Goal: Task Accomplishment & Management: Use online tool/utility

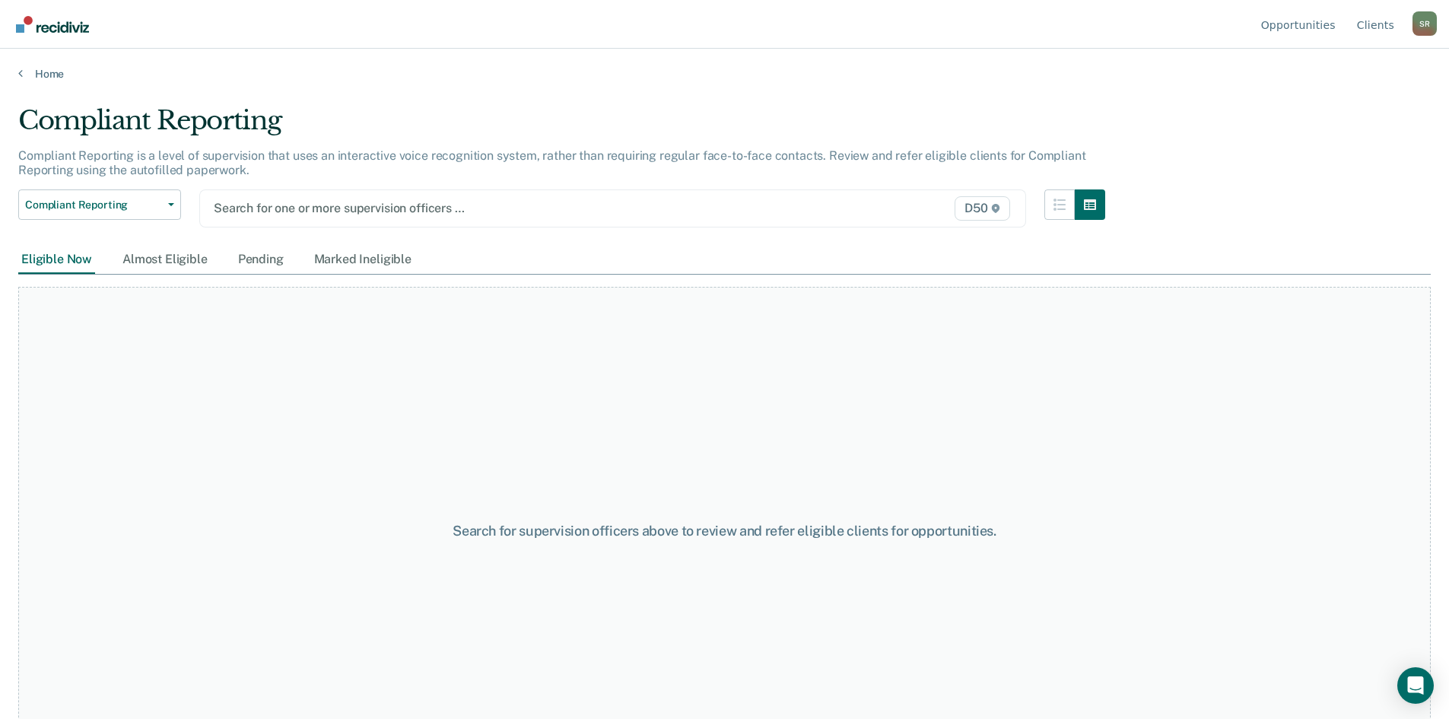
click at [320, 215] on div at bounding box center [493, 208] width 558 height 18
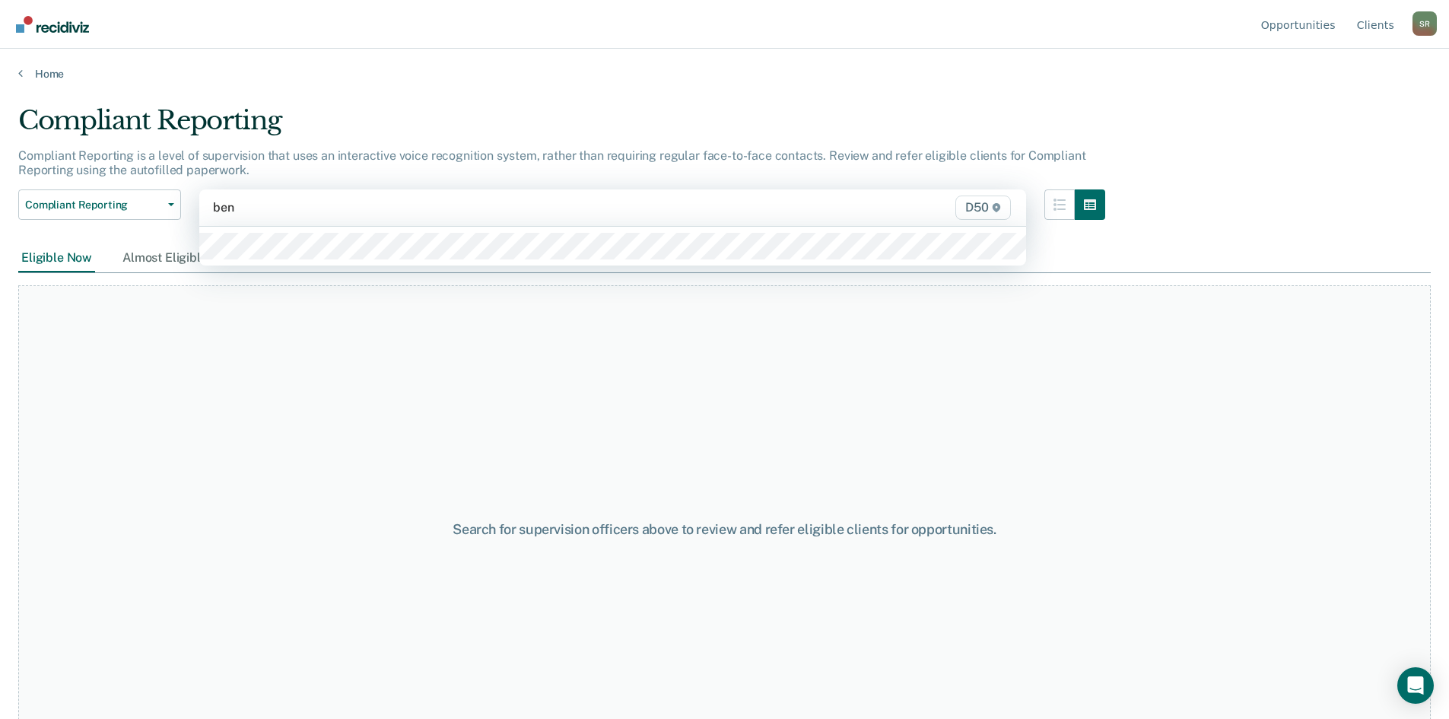
type input "[PERSON_NAME]"
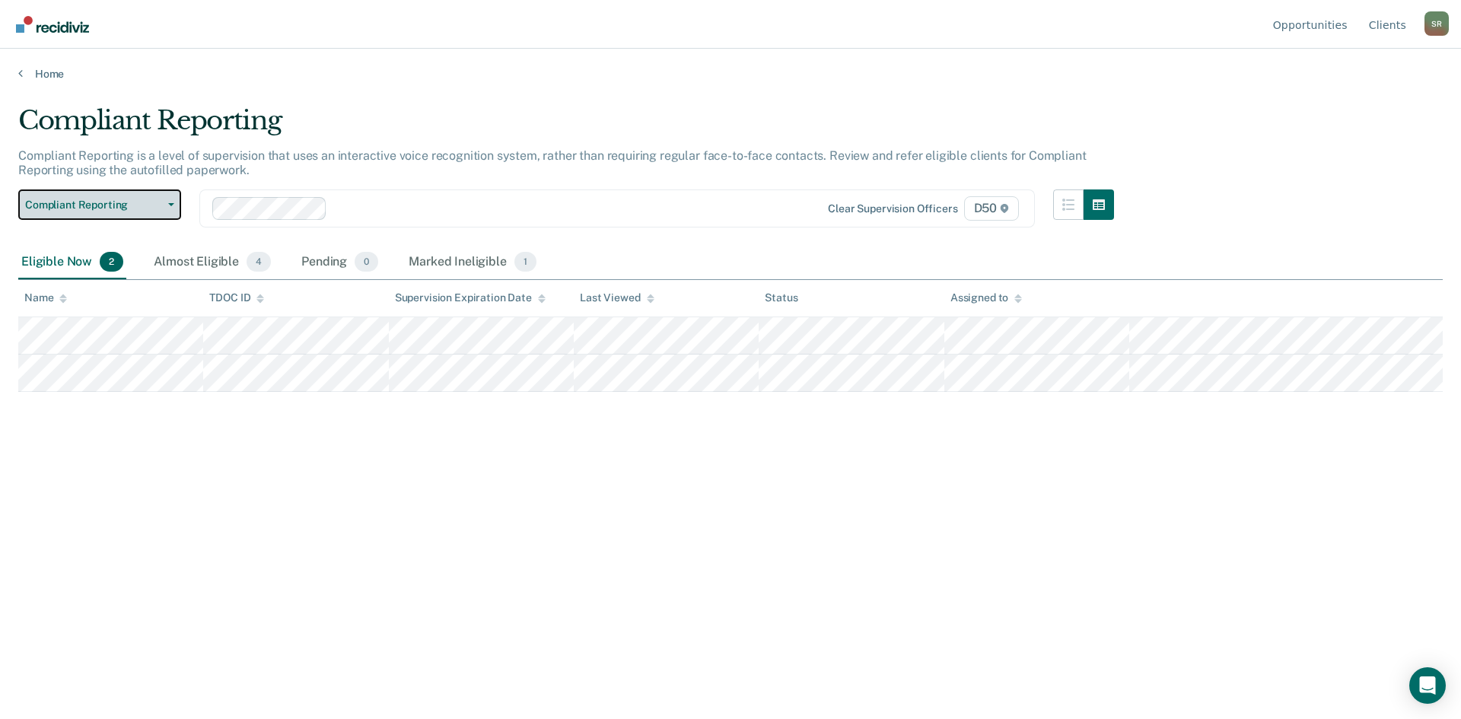
click at [171, 211] on button "Compliant Reporting" at bounding box center [99, 204] width 163 height 30
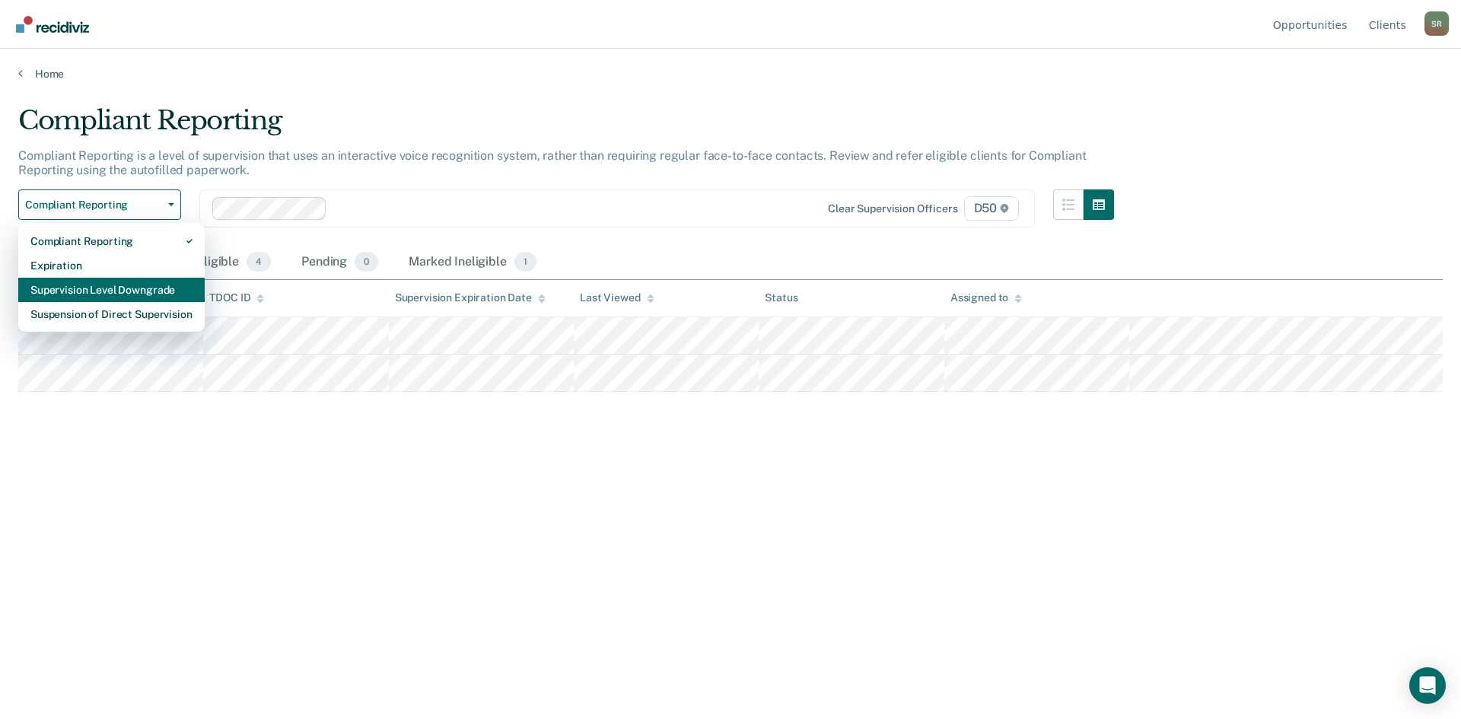
click at [142, 289] on div "Supervision Level Downgrade" at bounding box center [111, 290] width 162 height 24
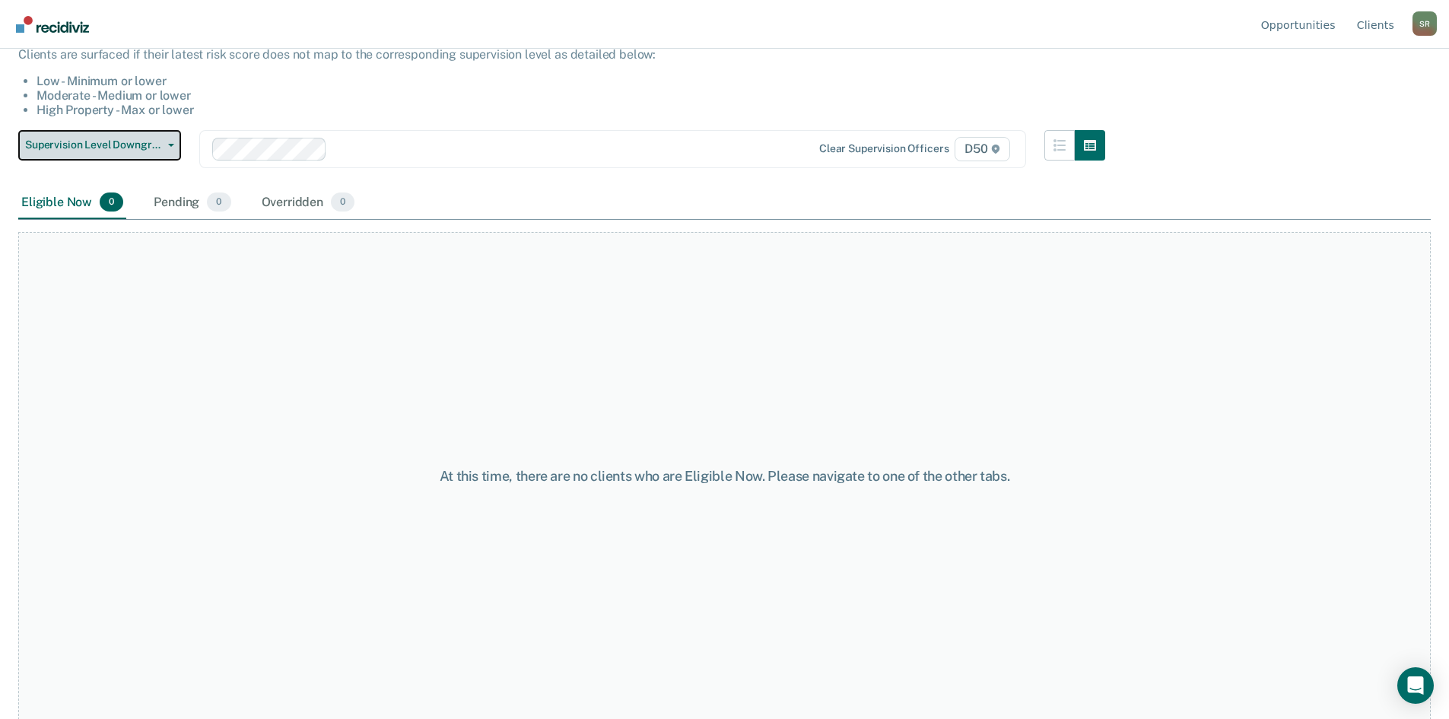
scroll to position [129, 0]
click at [148, 146] on span "Supervision Level Downgrade" at bounding box center [93, 144] width 137 height 13
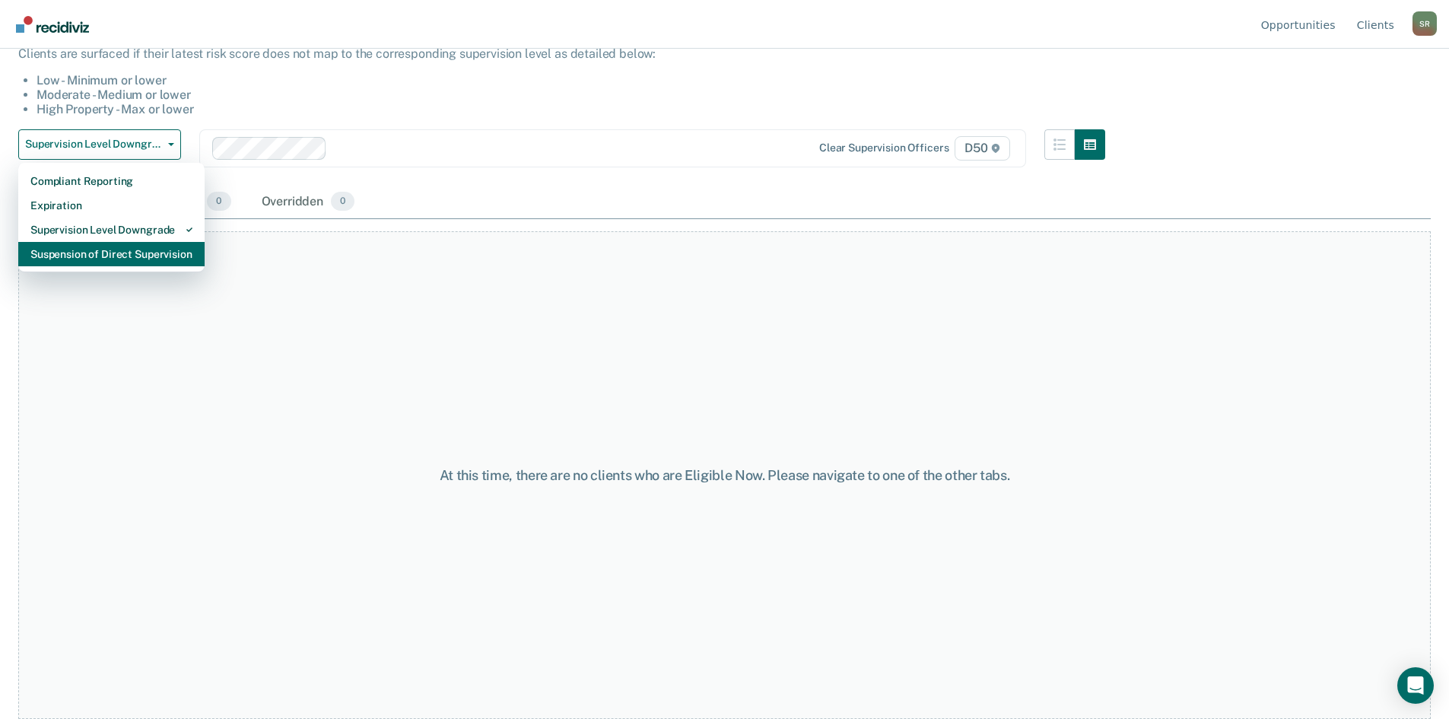
click at [135, 254] on div "Suspension of Direct Supervision" at bounding box center [111, 254] width 162 height 24
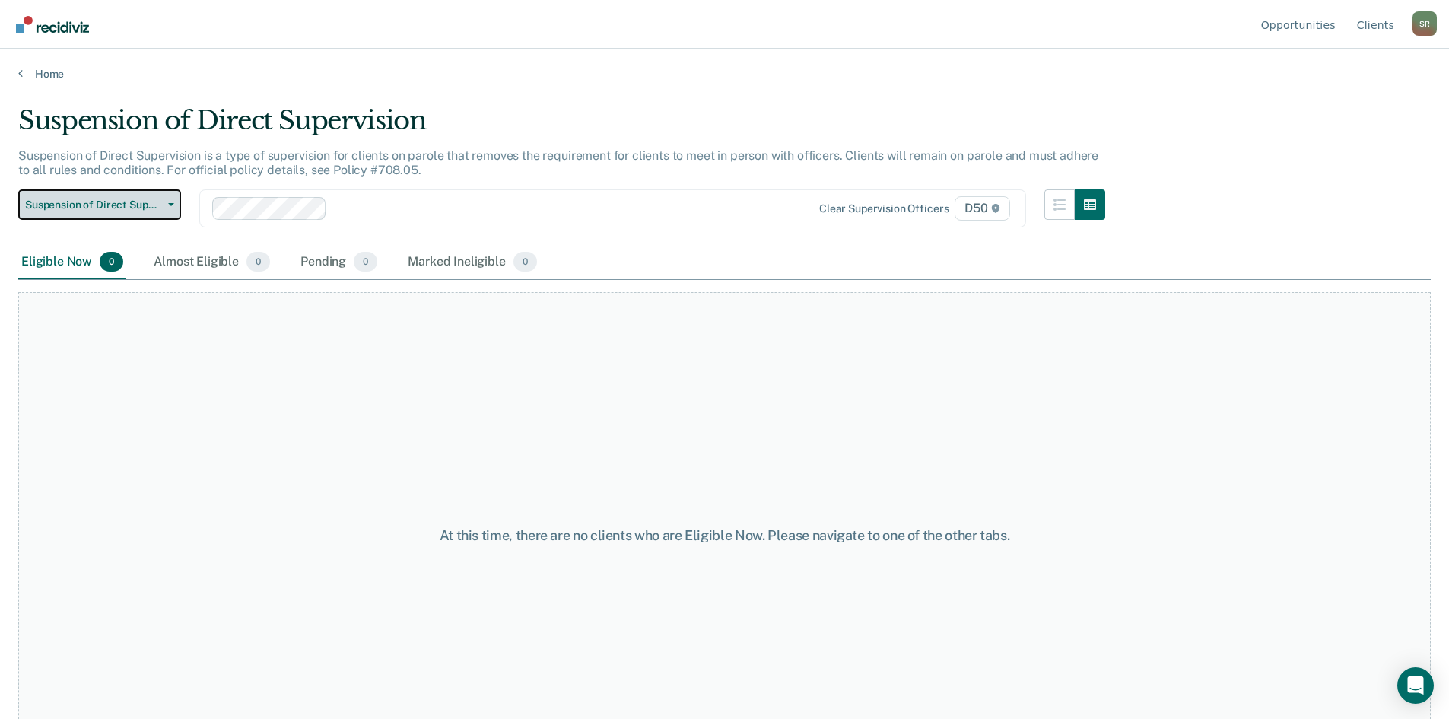
click at [154, 213] on button "Suspension of Direct Supervision" at bounding box center [99, 204] width 163 height 30
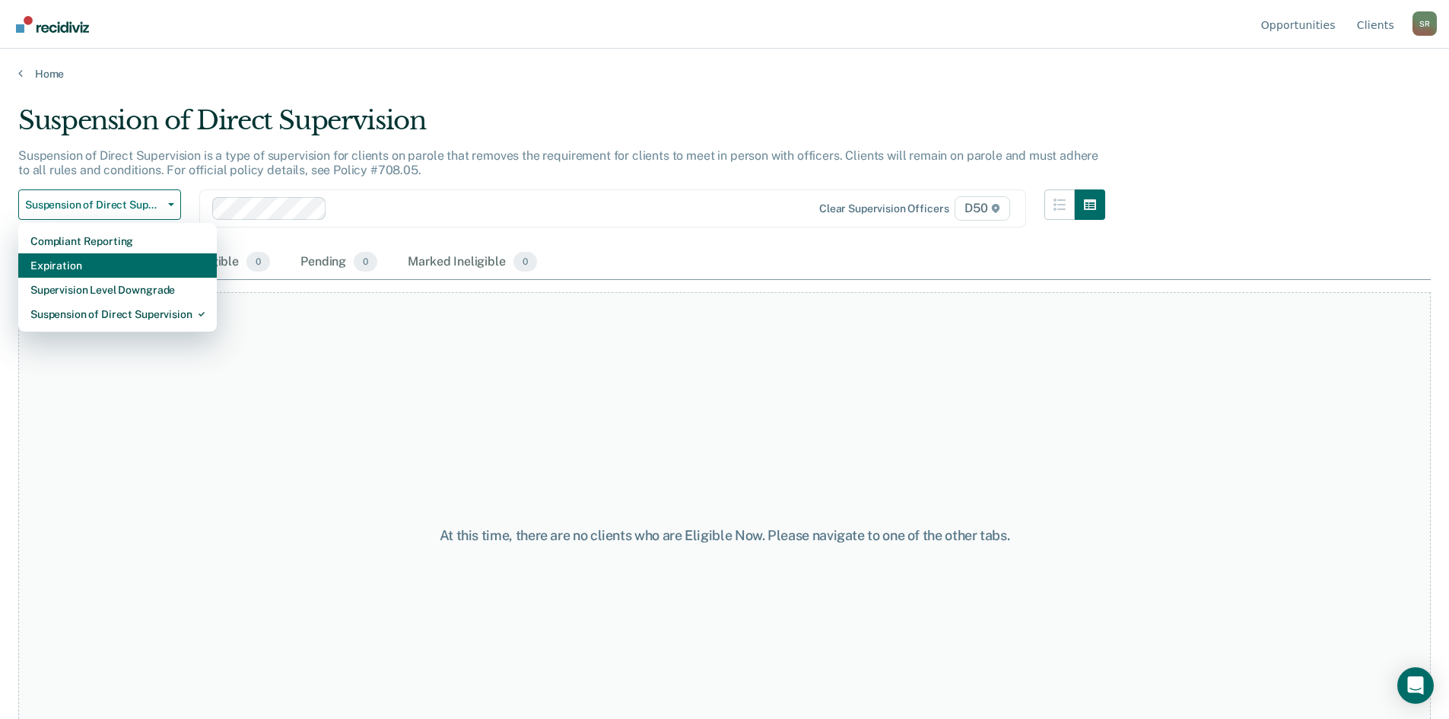
click at [110, 256] on div "Expiration" at bounding box center [117, 265] width 174 height 24
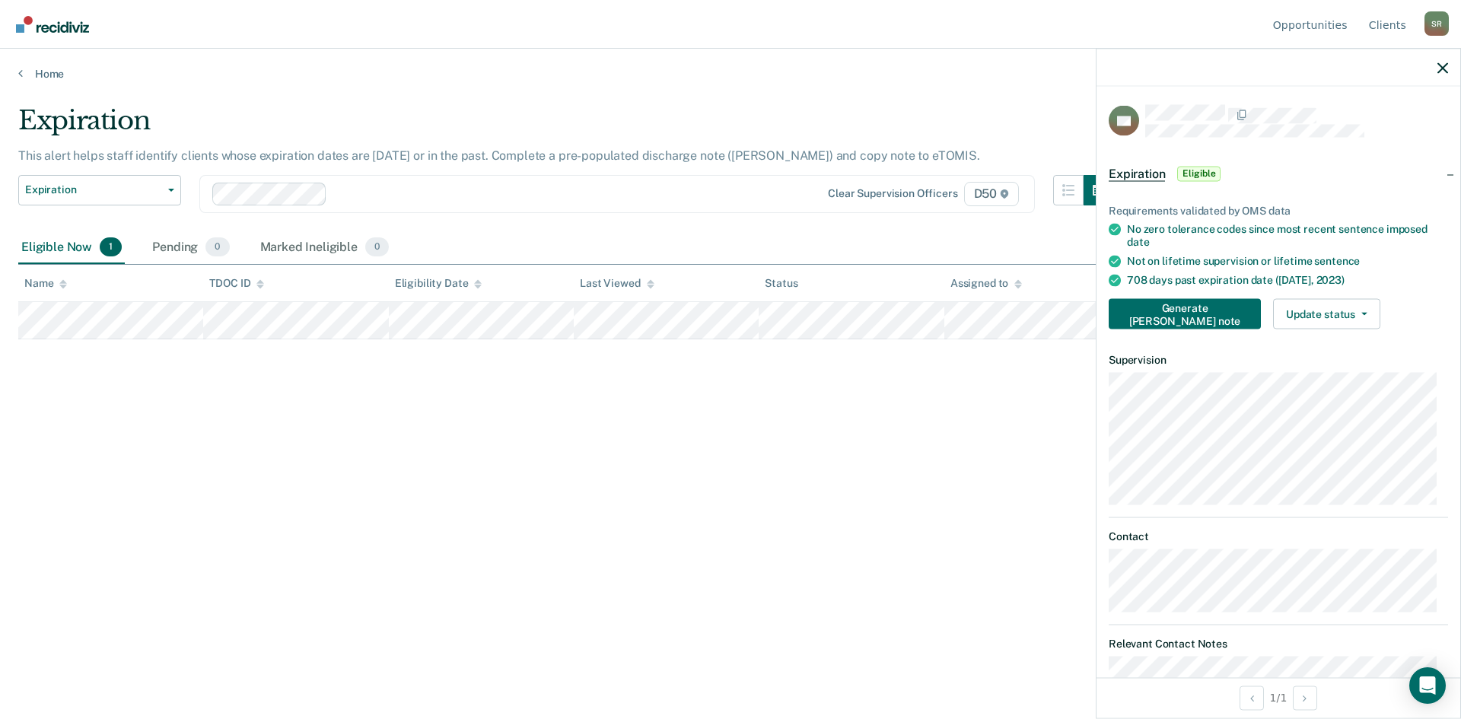
click at [1311, 329] on div "Requirements validated by OMS data No zero tolerance codes since most recent se…" at bounding box center [1278, 260] width 364 height 161
click at [1311, 327] on button "Update status" at bounding box center [1326, 313] width 107 height 30
click at [981, 440] on div "Expiration This alert helps staff identify clients whose expiration dates are […" at bounding box center [730, 355] width 1424 height 500
click at [905, 426] on div "Expiration This alert helps staff identify clients whose expiration dates are […" at bounding box center [730, 355] width 1424 height 500
click at [1432, 72] on div at bounding box center [1278, 68] width 364 height 38
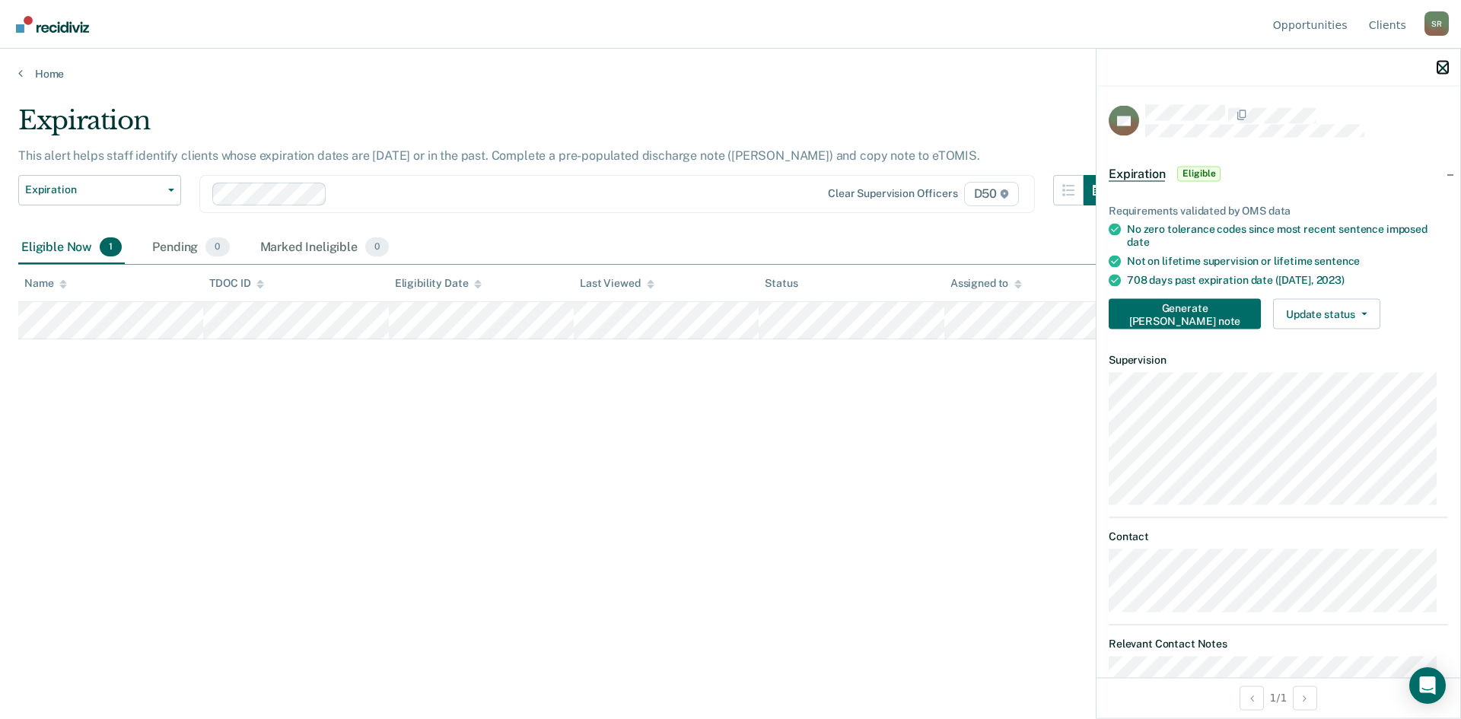
click at [1442, 71] on icon "button" at bounding box center [1442, 67] width 11 height 11
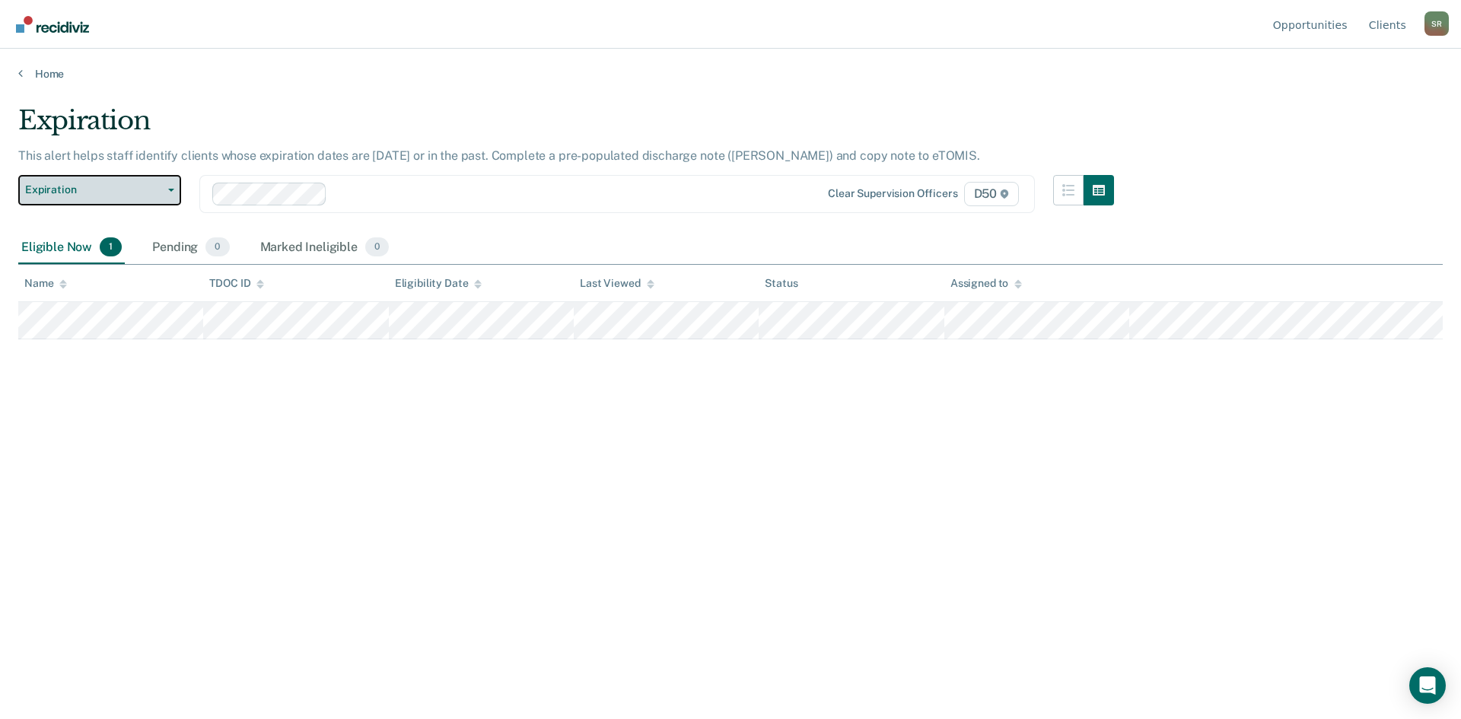
click at [83, 196] on span "Expiration" at bounding box center [93, 189] width 137 height 13
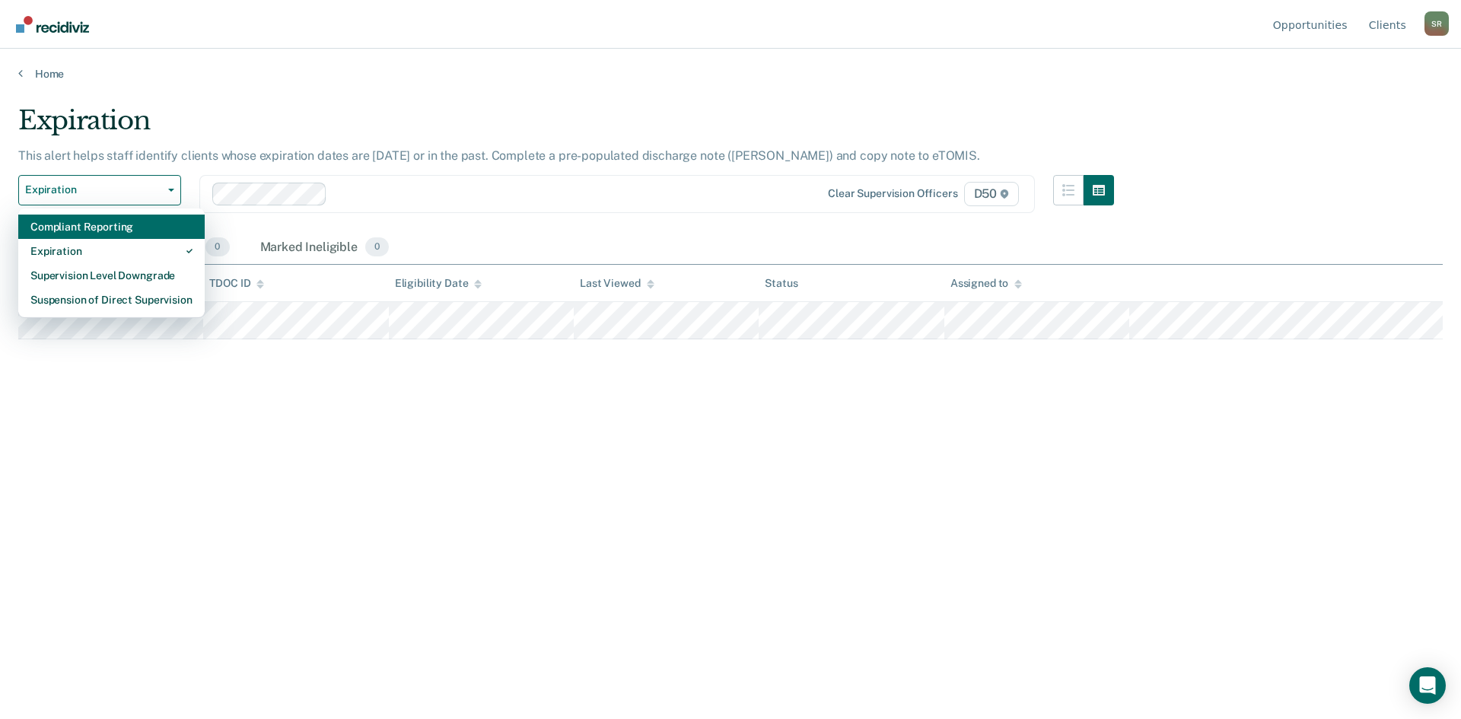
click at [86, 231] on div "Compliant Reporting" at bounding box center [111, 227] width 162 height 24
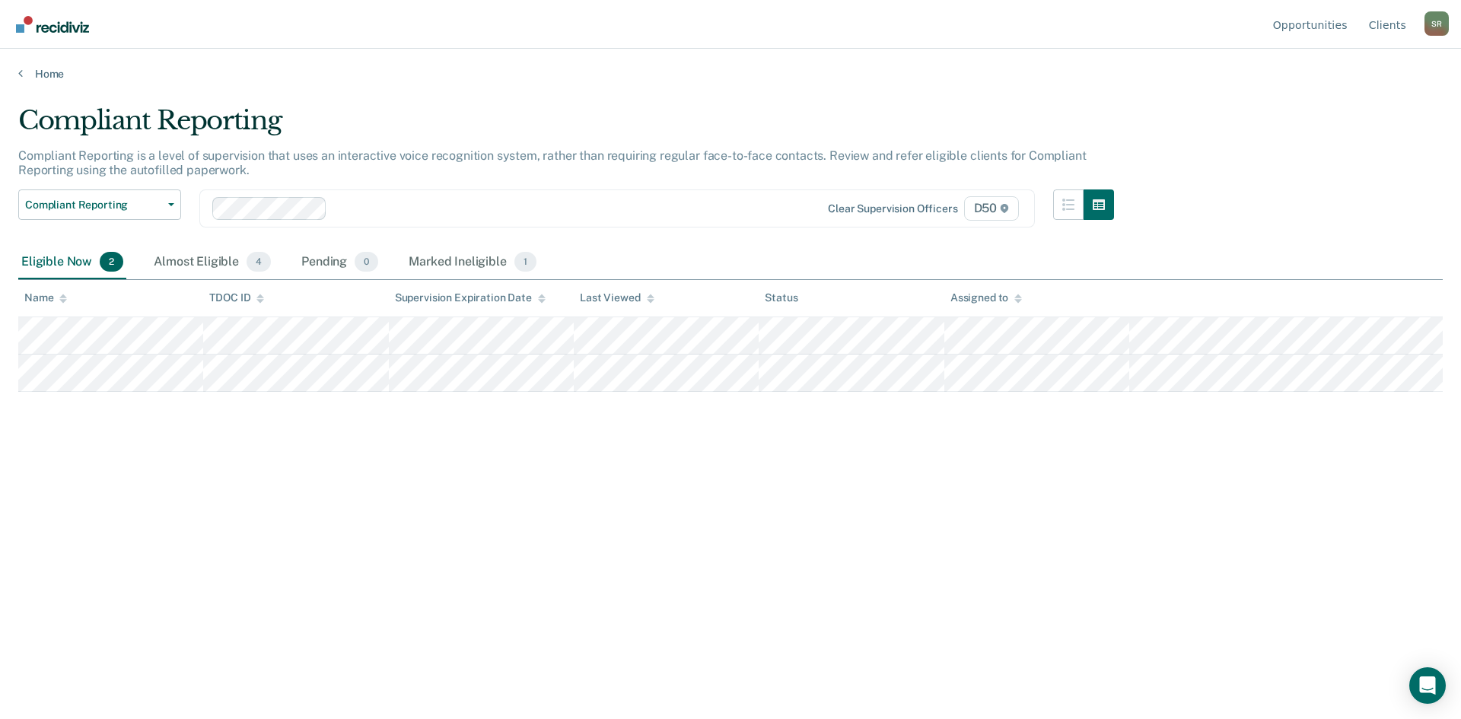
click at [1201, 469] on div "Compliant Reporting Compliant Reporting is a level of supervision that uses an …" at bounding box center [730, 355] width 1424 height 500
